Goal: Transaction & Acquisition: Obtain resource

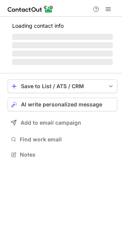
scroll to position [166, 122]
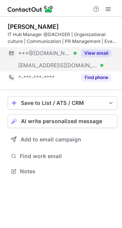
click at [96, 52] on button "View email" at bounding box center [96, 53] width 30 height 8
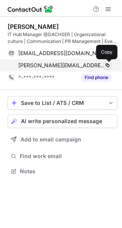
click at [107, 65] on span at bounding box center [107, 65] width 6 height 6
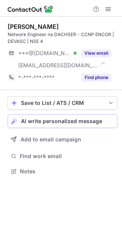
scroll to position [166, 122]
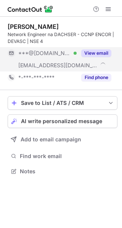
click at [95, 52] on button "View email" at bounding box center [96, 53] width 30 height 8
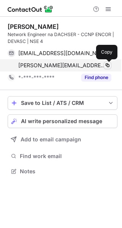
click at [108, 65] on span at bounding box center [107, 65] width 6 height 6
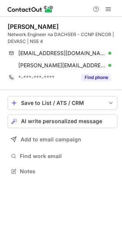
scroll to position [166, 122]
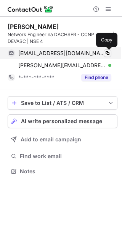
click at [108, 53] on span at bounding box center [107, 53] width 6 height 6
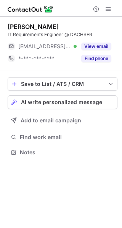
scroll to position [3, 4]
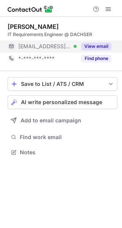
click at [93, 46] on button "View email" at bounding box center [96, 47] width 30 height 8
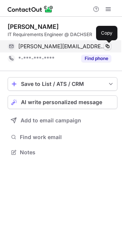
click at [107, 48] on span at bounding box center [107, 46] width 6 height 6
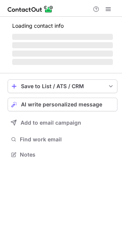
scroll to position [171, 122]
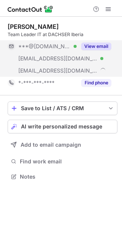
click at [98, 44] on button "View email" at bounding box center [96, 47] width 30 height 8
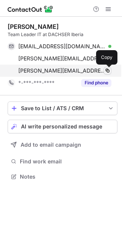
click at [108, 69] on span at bounding box center [107, 71] width 6 height 6
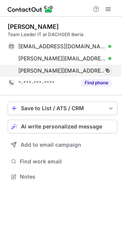
click at [108, 69] on span at bounding box center [107, 71] width 6 height 6
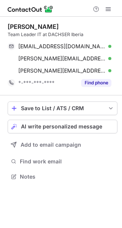
scroll to position [171, 122]
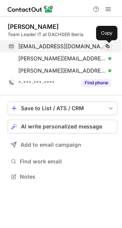
click at [105, 47] on span at bounding box center [107, 46] width 6 height 6
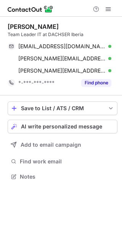
click at [119, 154] on div "Elisio Gomes Team Leader IT at DACHSER Iberia elisiogomes@gmail.com Verified Co…" at bounding box center [61, 103] width 122 height 172
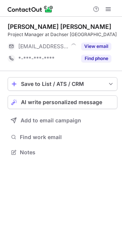
scroll to position [3, 4]
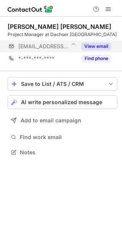
click at [87, 49] on button "View email" at bounding box center [96, 47] width 30 height 8
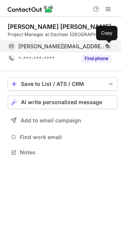
click at [105, 46] on span at bounding box center [107, 46] width 6 height 6
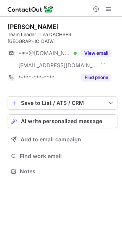
scroll to position [159, 122]
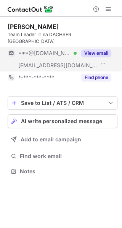
click at [93, 49] on button "View email" at bounding box center [96, 53] width 30 height 8
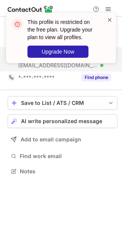
click at [111, 21] on span at bounding box center [109, 20] width 6 height 8
